Goal: Complete application form: Complete application form

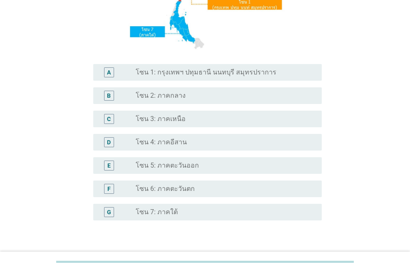
scroll to position [167, 0]
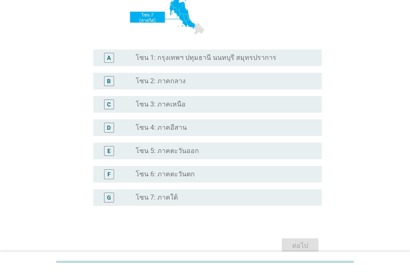
click at [188, 126] on div "radio_button_unchecked โซน 4: ภาคอีสาน" at bounding box center [222, 128] width 173 height 8
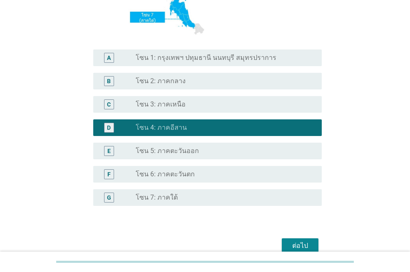
click at [305, 243] on div "ต่อไป" at bounding box center [300, 246] width 23 height 10
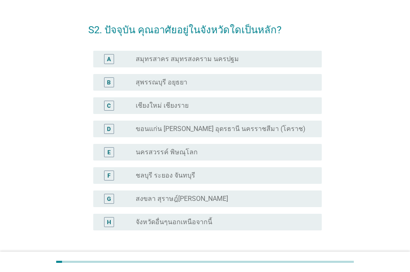
scroll to position [42, 0]
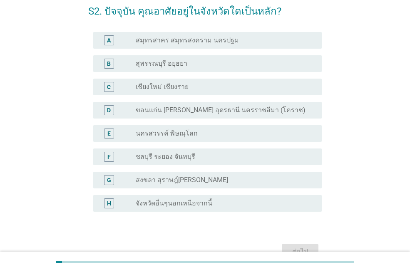
click at [218, 112] on label "ขอนแก่น [PERSON_NAME] อุดรธานี นครราชสีมา (โคราช)" at bounding box center [221, 110] width 170 height 8
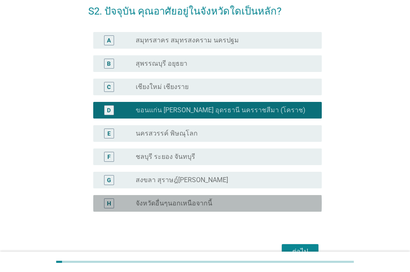
click at [217, 205] on div "radio_button_unchecked จังหวัดอื่นๆนอกเหนือจากนี้" at bounding box center [222, 204] width 173 height 8
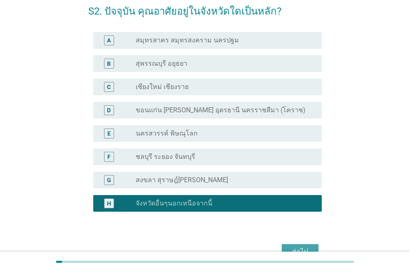
click at [296, 250] on div "ต่อไป" at bounding box center [300, 252] width 23 height 10
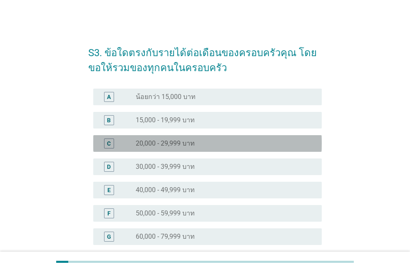
click at [205, 143] on div "radio_button_unchecked 20,000 - 29,999 บาท" at bounding box center [222, 144] width 173 height 8
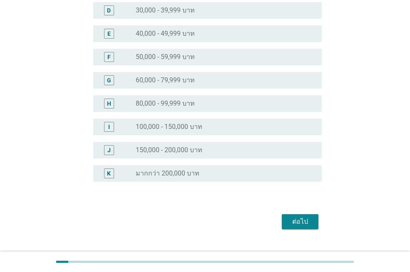
scroll to position [173, 0]
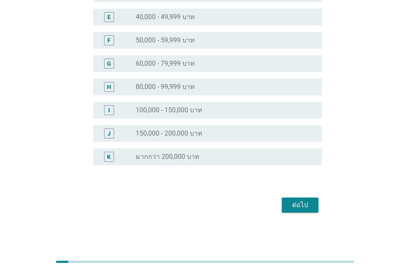
click at [293, 207] on div "ต่อไป" at bounding box center [300, 205] width 23 height 10
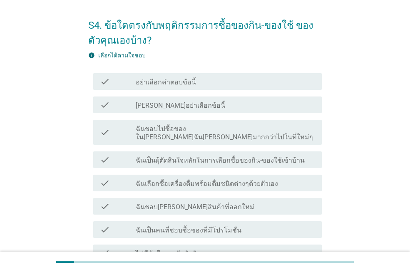
scroll to position [42, 0]
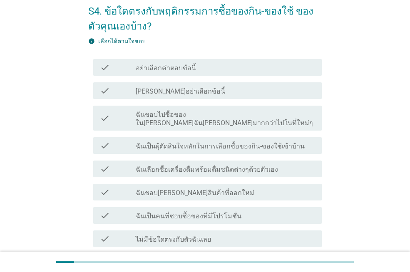
click at [202, 116] on label "ฉันชอบไปซื้อของใน[PERSON_NAME]ฉัน[PERSON_NAME]มากกว่าไปในที่ใหม่ๆ" at bounding box center [226, 119] width 180 height 17
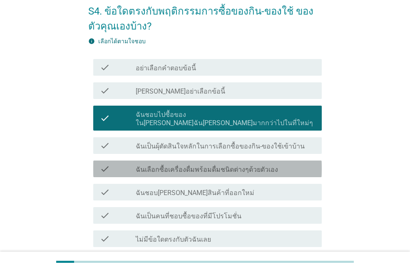
click at [200, 166] on label "ฉันเลือกซื้อเครื่องดื่มพร้อมดื่มชนิดต่างๆด้วยตัวเอง" at bounding box center [207, 170] width 142 height 8
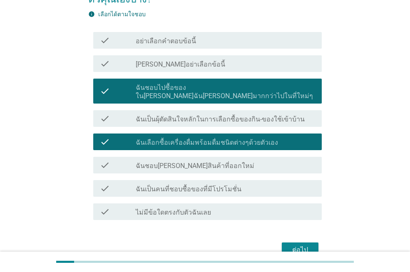
scroll to position [83, 0]
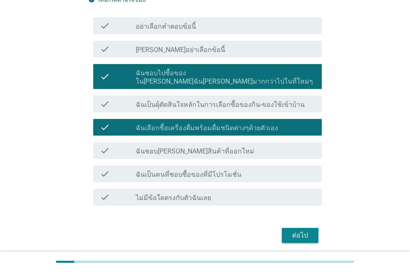
click at [197, 147] on label "ฉันชอบ[PERSON_NAME]สินค้าที่ออกใหม่" at bounding box center [195, 151] width 119 height 8
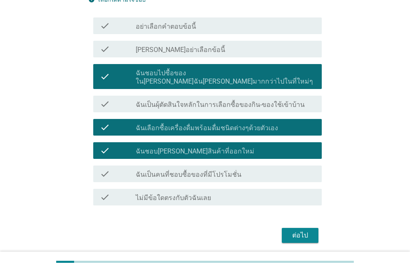
click at [212, 171] on label "ฉันเป็นคนที่ชอบซื้อของที่มีโปรโมชั่น" at bounding box center [189, 175] width 106 height 8
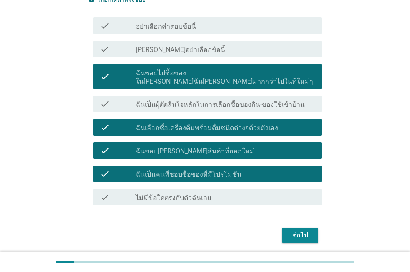
click at [292, 231] on div "ต่อไป" at bounding box center [300, 236] width 23 height 10
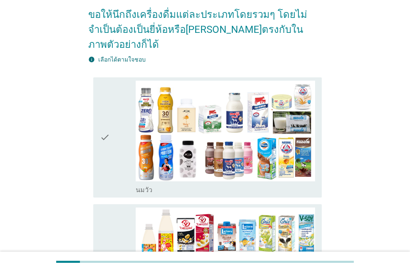
click at [123, 135] on div "check" at bounding box center [118, 138] width 36 height 114
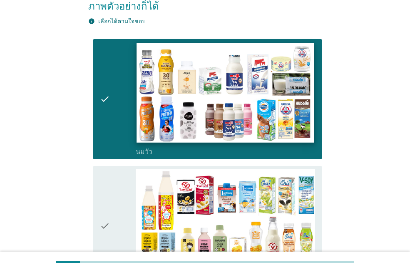
scroll to position [167, 0]
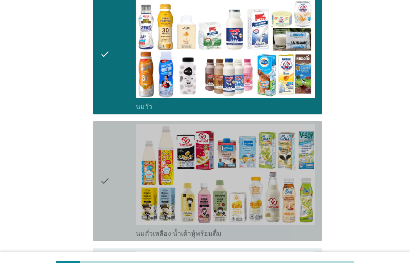
click at [131, 152] on div "check" at bounding box center [118, 182] width 36 height 114
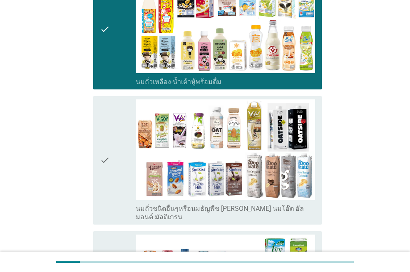
scroll to position [333, 0]
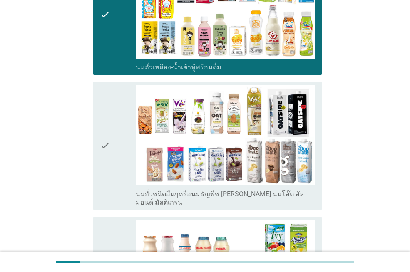
click at [127, 148] on div "check" at bounding box center [118, 146] width 36 height 122
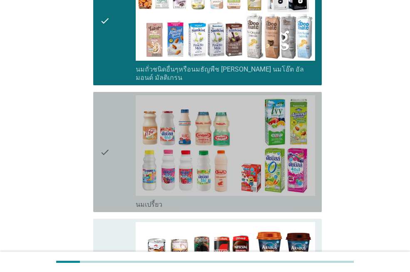
click at [127, 148] on div "check" at bounding box center [118, 152] width 36 height 114
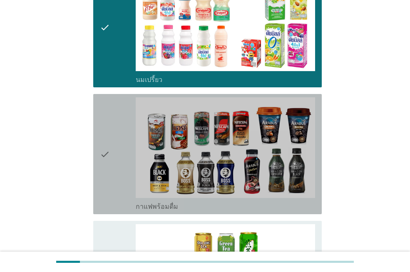
click at [126, 153] on div "check" at bounding box center [118, 154] width 36 height 114
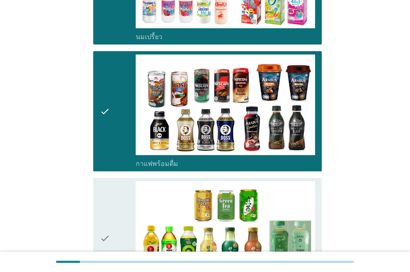
scroll to position [708, 0]
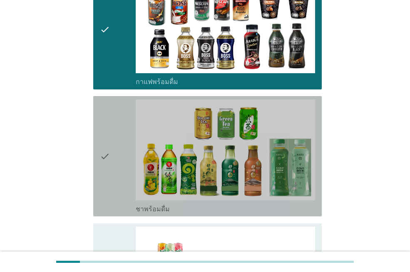
click at [126, 153] on div "check" at bounding box center [118, 157] width 36 height 114
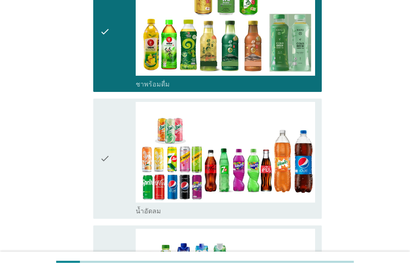
click at [126, 153] on div "check" at bounding box center [118, 159] width 36 height 114
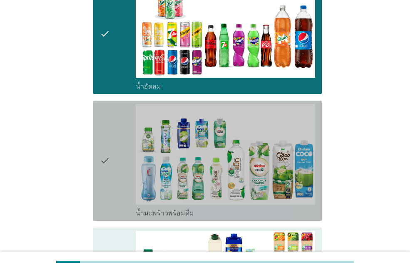
click at [126, 153] on div "check" at bounding box center [118, 161] width 36 height 114
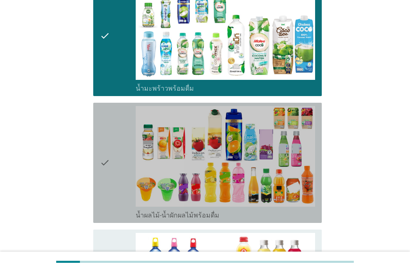
click at [126, 153] on div "check" at bounding box center [118, 163] width 36 height 114
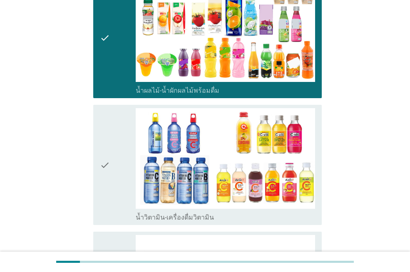
click at [126, 153] on div "check" at bounding box center [118, 165] width 36 height 114
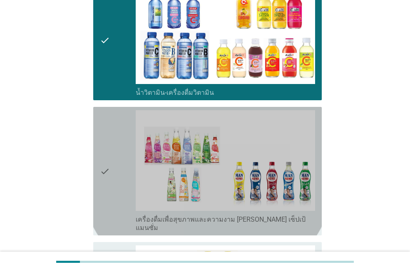
click at [126, 153] on div "check" at bounding box center [118, 171] width 36 height 122
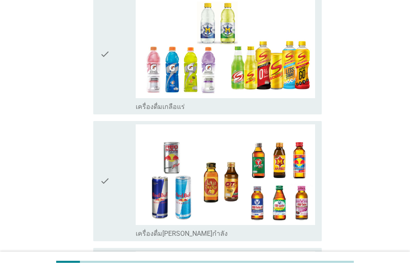
scroll to position [1583, 0]
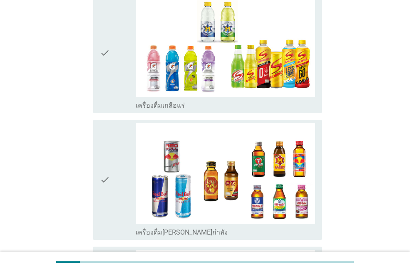
click at [124, 60] on div "check" at bounding box center [118, 53] width 36 height 114
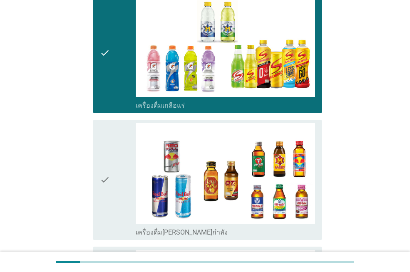
click at [134, 132] on div "check" at bounding box center [118, 180] width 36 height 114
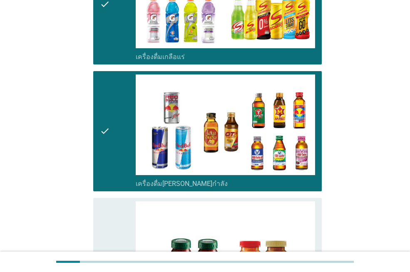
scroll to position [1708, 0]
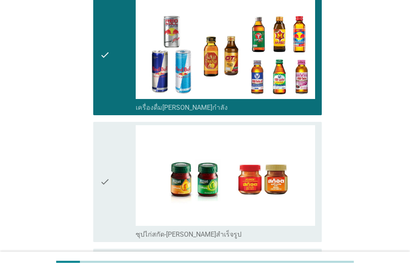
click at [128, 160] on div "check" at bounding box center [118, 182] width 36 height 114
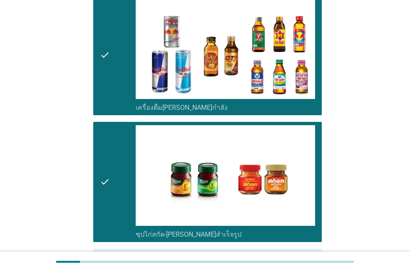
scroll to position [1767, 0]
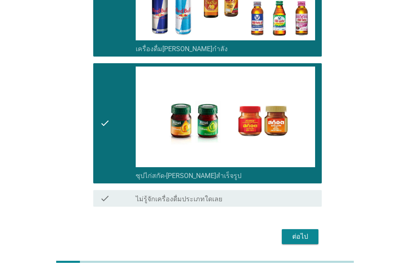
click at [294, 232] on div "ต่อไป" at bounding box center [300, 237] width 23 height 10
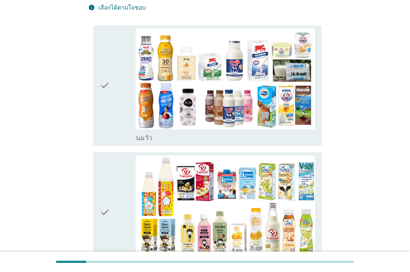
scroll to position [83, 0]
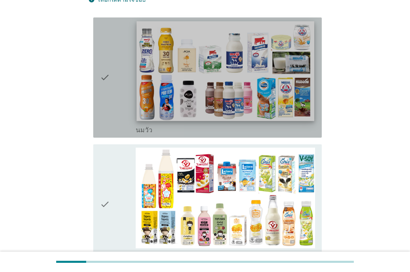
click at [199, 86] on img at bounding box center [225, 71] width 177 height 100
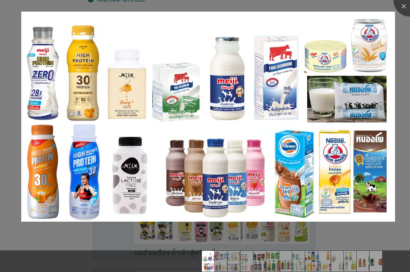
click at [394, 224] on div at bounding box center [205, 136] width 410 height 272
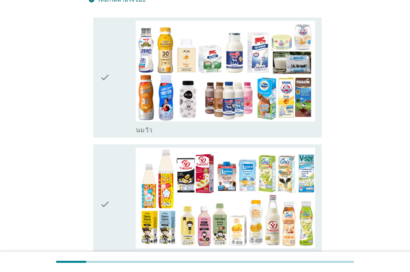
click at [104, 68] on icon "check" at bounding box center [105, 78] width 10 height 114
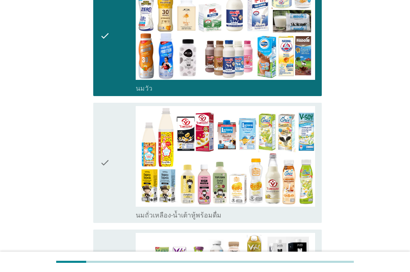
click at [111, 136] on div "check" at bounding box center [118, 163] width 36 height 114
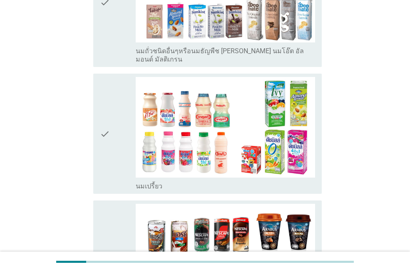
click at [111, 120] on div "check" at bounding box center [118, 134] width 36 height 114
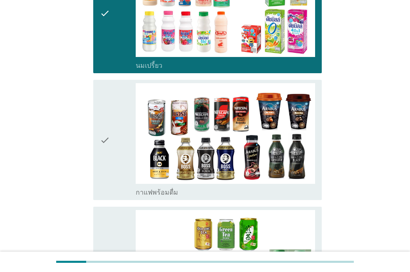
scroll to position [542, 0]
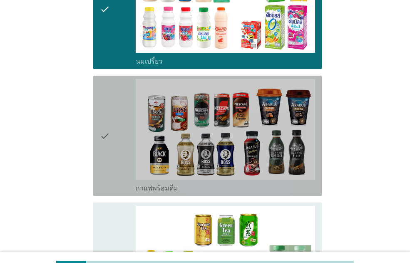
click at [111, 119] on div "check" at bounding box center [118, 136] width 36 height 114
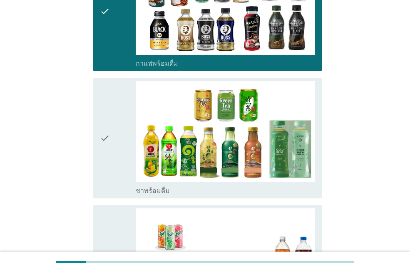
click at [110, 122] on div "check" at bounding box center [118, 138] width 36 height 114
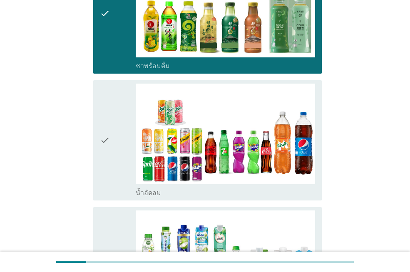
click at [109, 128] on icon "check" at bounding box center [105, 141] width 10 height 114
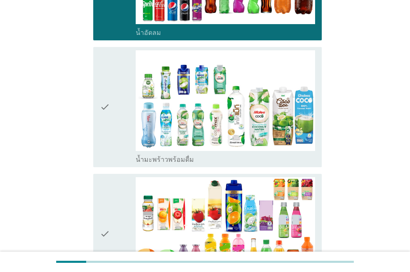
scroll to position [1000, 0]
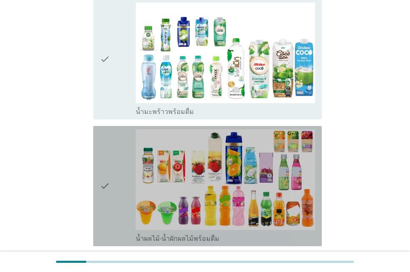
click at [109, 130] on icon "check" at bounding box center [105, 187] width 10 height 114
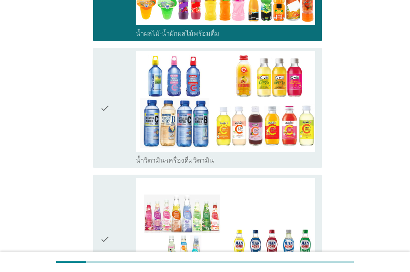
scroll to position [1208, 0]
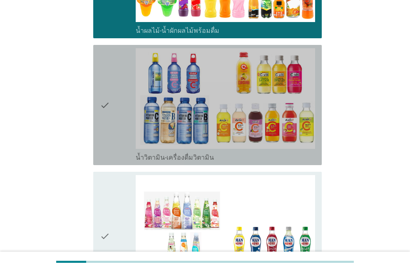
click at [115, 102] on div "check" at bounding box center [118, 105] width 36 height 114
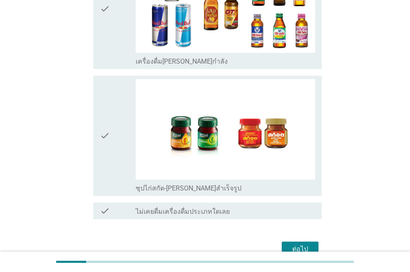
scroll to position [1707, 0]
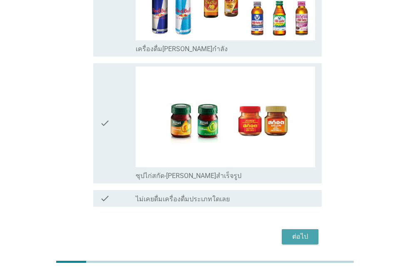
click at [307, 232] on div "ต่อไป" at bounding box center [300, 237] width 23 height 10
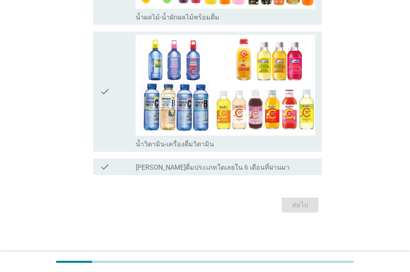
scroll to position [0, 0]
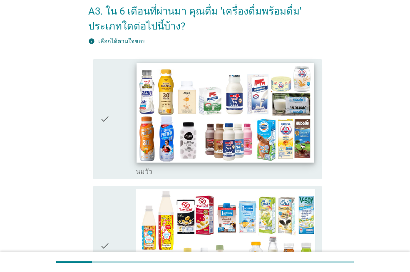
click at [206, 128] on img at bounding box center [225, 113] width 177 height 100
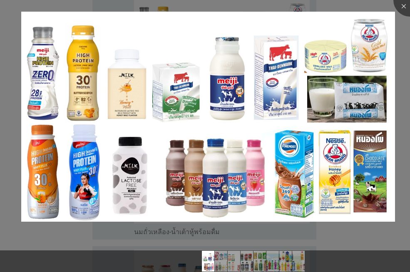
scroll to position [125, 0]
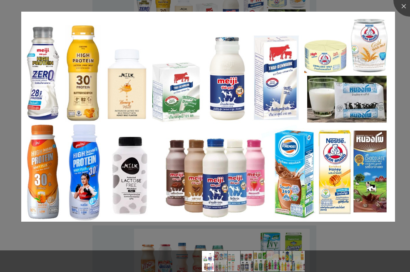
click at [352, 244] on div at bounding box center [205, 247] width 410 height 7
click at [369, 258] on div at bounding box center [205, 262] width 410 height 22
click at [105, 263] on div at bounding box center [205, 262] width 410 height 22
click at [402, 7] on div at bounding box center [410, -1] width 33 height 33
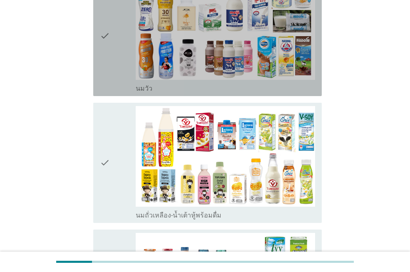
click at [105, 73] on icon "check" at bounding box center [105, 36] width 10 height 114
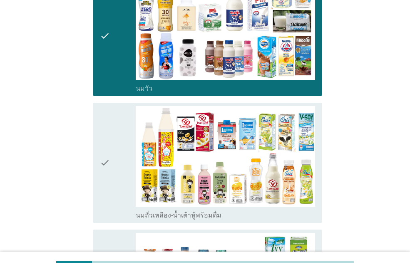
click at [112, 138] on div "check" at bounding box center [118, 163] width 36 height 114
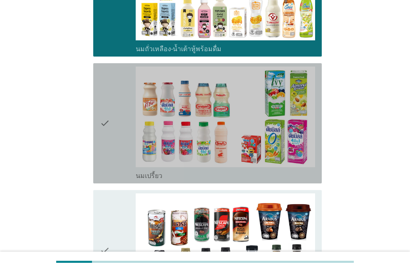
click at [112, 137] on div "check" at bounding box center [118, 124] width 36 height 114
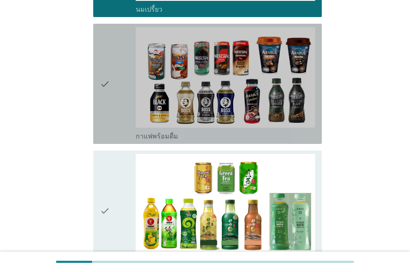
click at [108, 112] on icon "check" at bounding box center [105, 84] width 10 height 114
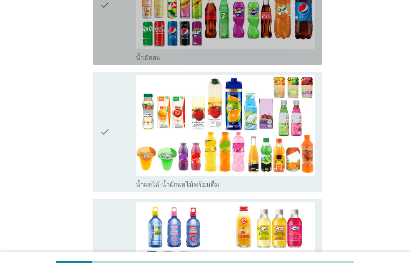
click at [111, 44] on div "check" at bounding box center [118, 5] width 36 height 114
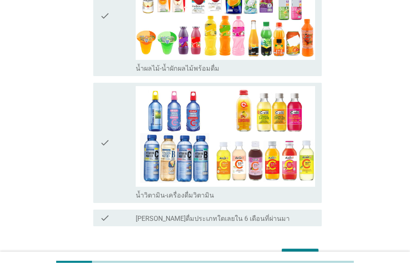
scroll to position [959, 0]
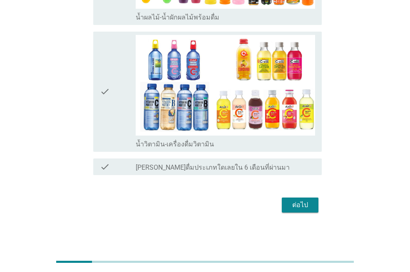
click at [305, 207] on div "ต่อไป" at bounding box center [300, 205] width 23 height 10
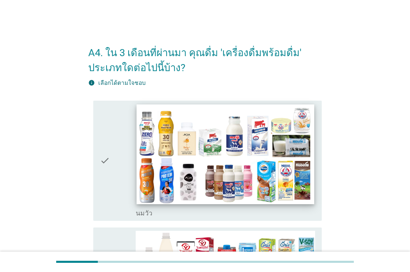
scroll to position [42, 0]
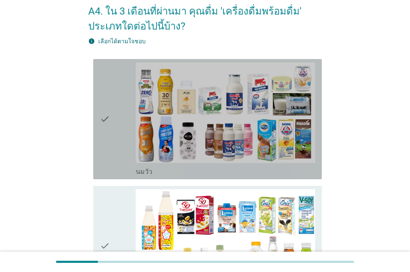
click at [105, 130] on icon "check" at bounding box center [105, 119] width 10 height 114
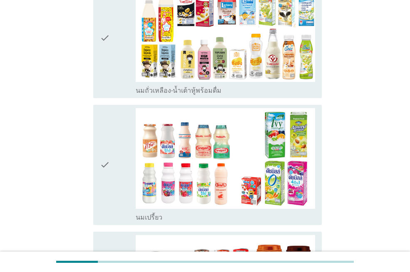
click at [102, 145] on icon "check" at bounding box center [105, 165] width 10 height 114
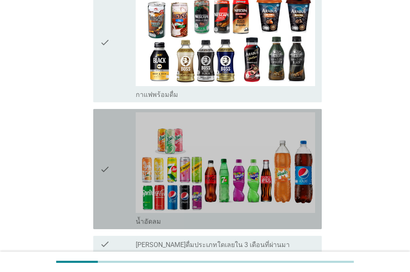
click at [102, 145] on icon "check" at bounding box center [105, 169] width 10 height 114
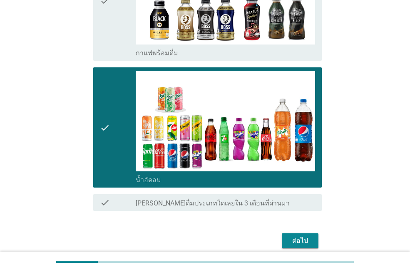
scroll to position [578, 0]
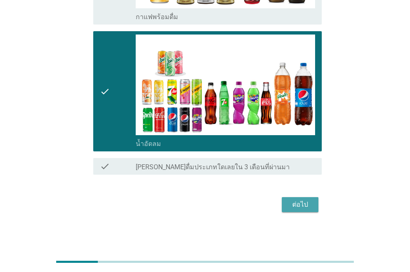
click at [305, 203] on div "ต่อไป" at bounding box center [300, 205] width 23 height 10
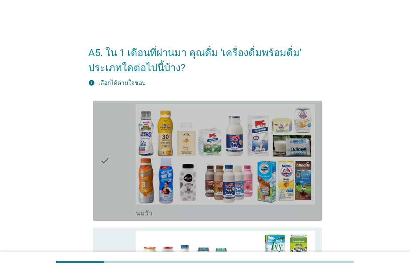
click at [112, 177] on div "check" at bounding box center [118, 161] width 36 height 114
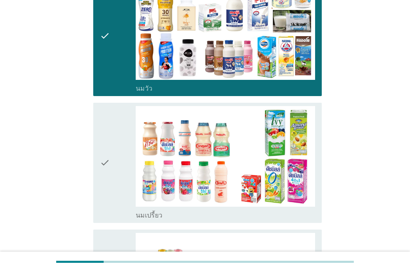
click at [108, 169] on icon "check" at bounding box center [105, 163] width 10 height 114
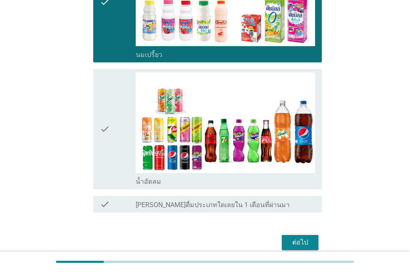
scroll to position [292, 0]
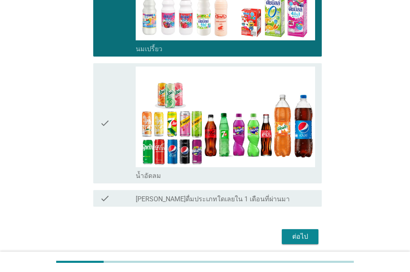
click at [106, 152] on icon "check" at bounding box center [105, 124] width 10 height 114
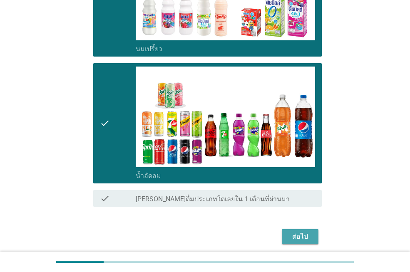
click at [297, 233] on div "ต่อไป" at bounding box center [300, 237] width 23 height 10
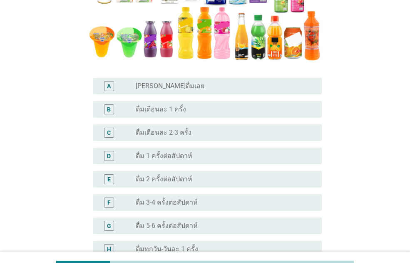
scroll to position [208, 0]
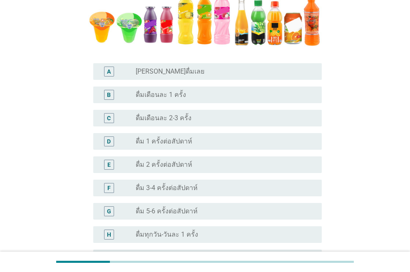
click at [239, 121] on div "radio_button_unchecked ดื่มเดือนละ 2-3 ครั้ง" at bounding box center [222, 118] width 173 height 8
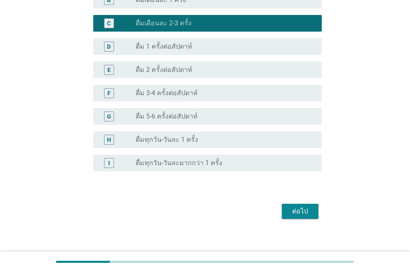
scroll to position [310, 0]
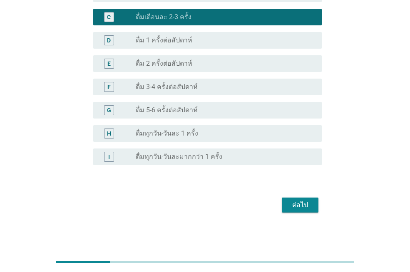
click at [313, 208] on button "ต่อไป" at bounding box center [300, 205] width 37 height 15
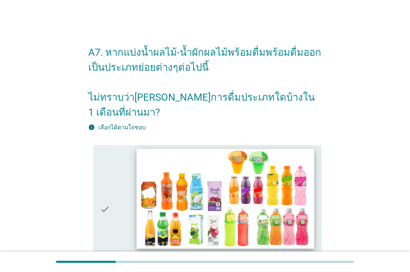
scroll to position [0, 0]
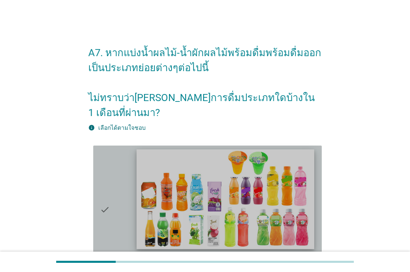
click at [260, 200] on img at bounding box center [225, 200] width 177 height 100
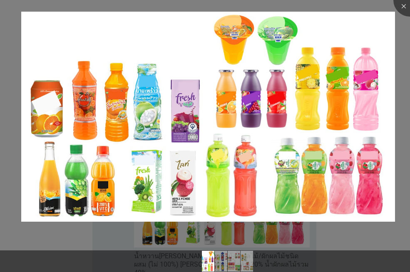
click at [368, 244] on div at bounding box center [205, 247] width 410 height 7
click at [361, 256] on div at bounding box center [205, 262] width 410 height 22
click at [403, 9] on div at bounding box center [410, -1] width 33 height 33
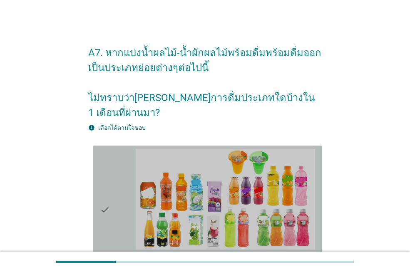
click at [122, 158] on div "check" at bounding box center [118, 210] width 36 height 122
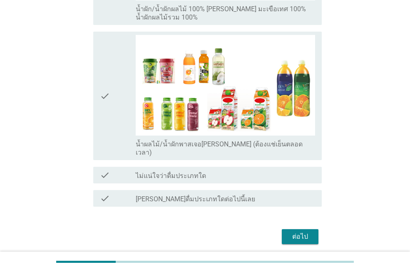
scroll to position [521, 0]
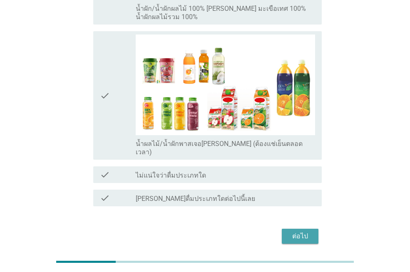
click at [304, 232] on div "ต่อไป" at bounding box center [300, 237] width 23 height 10
